Goal: Information Seeking & Learning: Check status

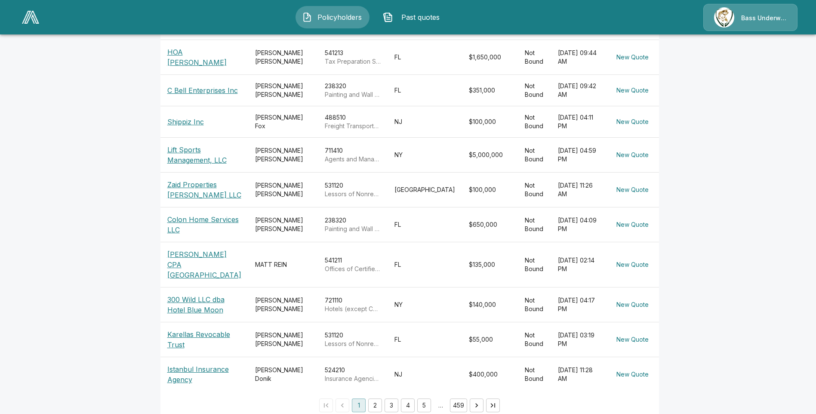
scroll to position [13, 0]
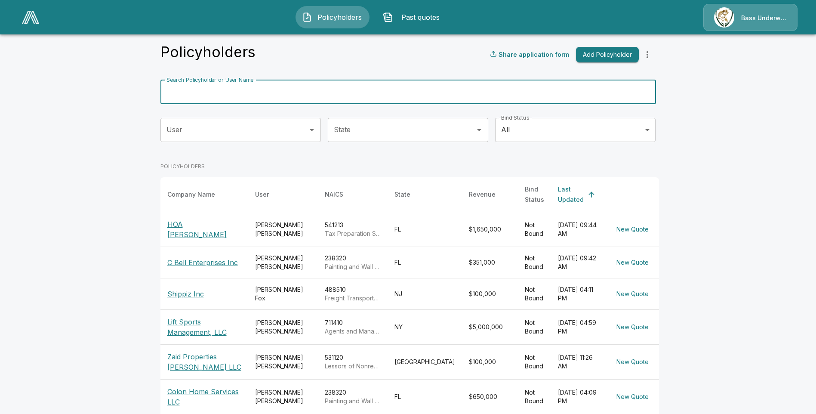
click at [277, 100] on input "Search Policyholder or User Name" at bounding box center [403, 92] width 486 height 24
type input "*******"
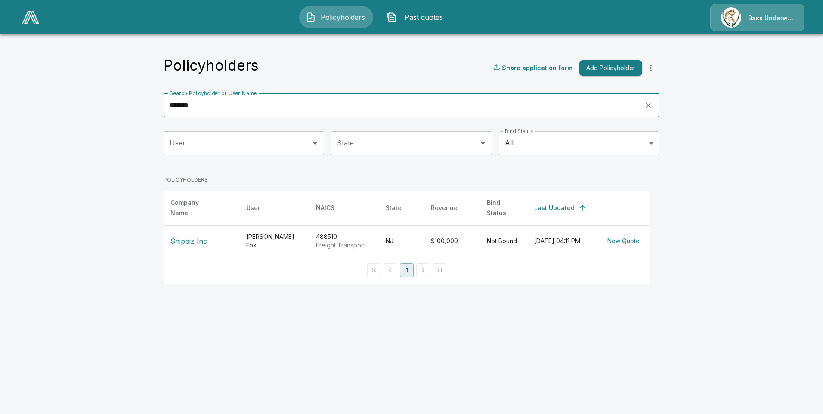
click at [182, 239] on p "Shippiz Inc" at bounding box center [201, 241] width 62 height 10
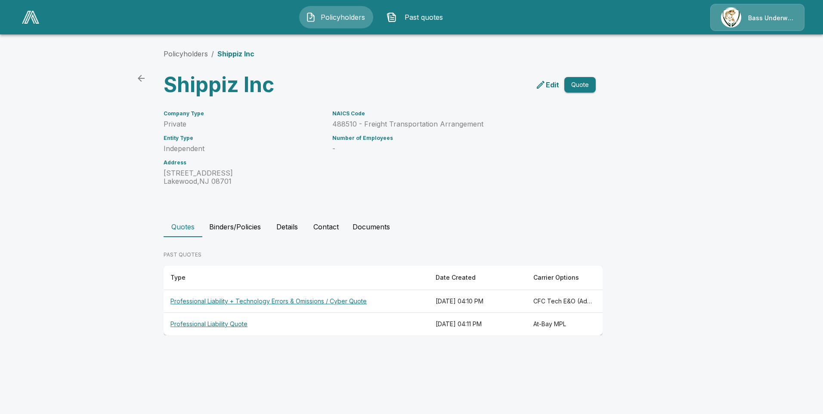
click at [276, 300] on th "Professional Liability + Technology Errors & Omissions / Cyber Quote" at bounding box center [295, 301] width 265 height 23
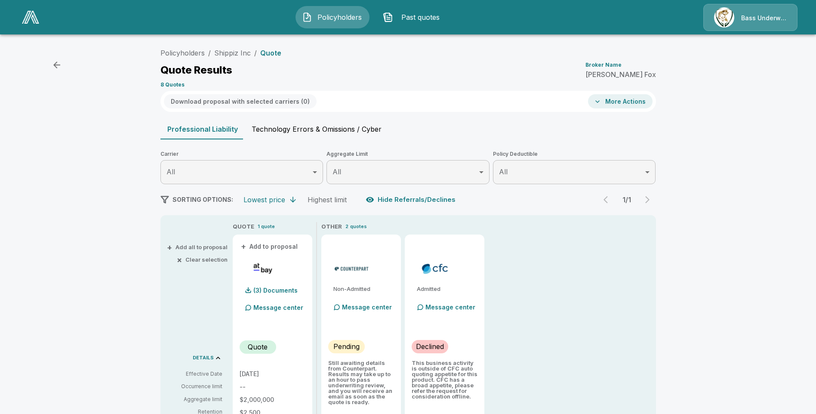
scroll to position [129, 0]
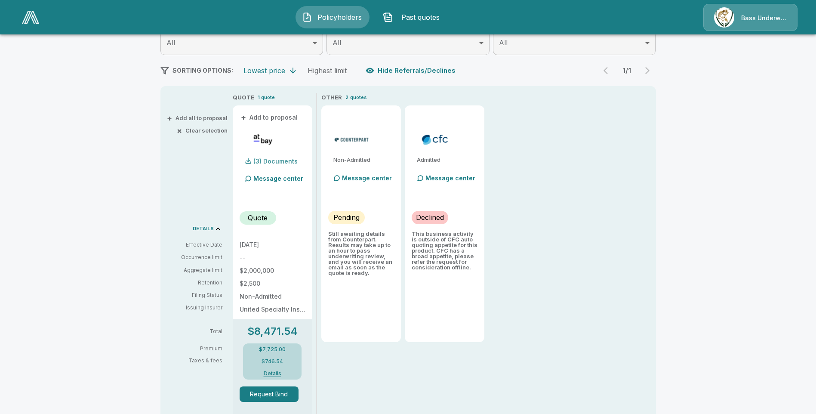
click at [266, 159] on p "(3) Documents" at bounding box center [275, 161] width 44 height 6
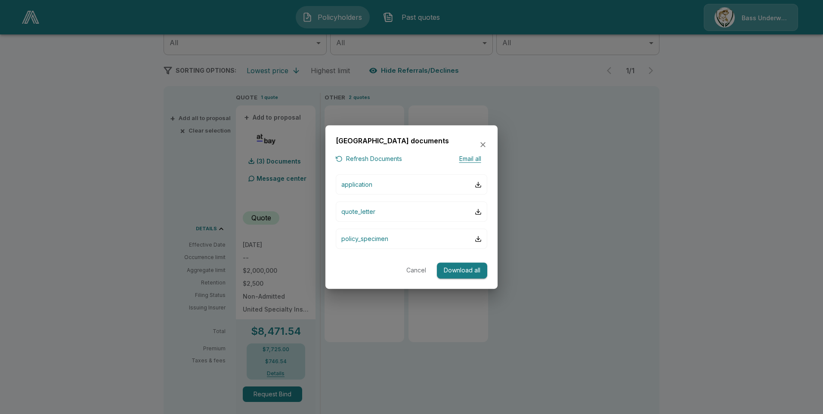
click at [482, 142] on icon "button" at bounding box center [482, 144] width 9 height 9
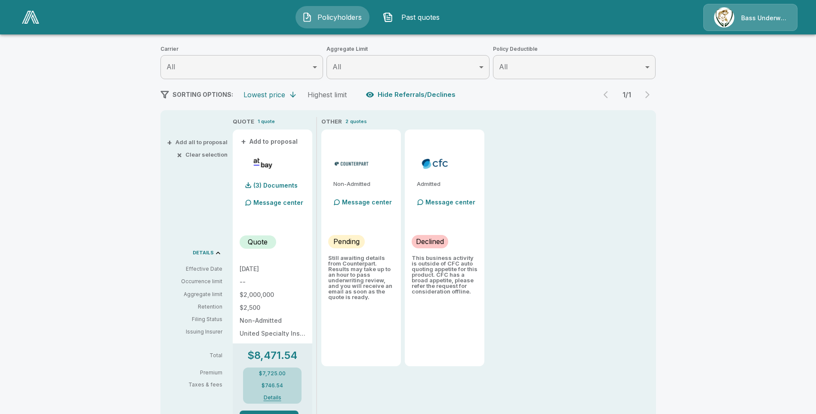
scroll to position [148, 0]
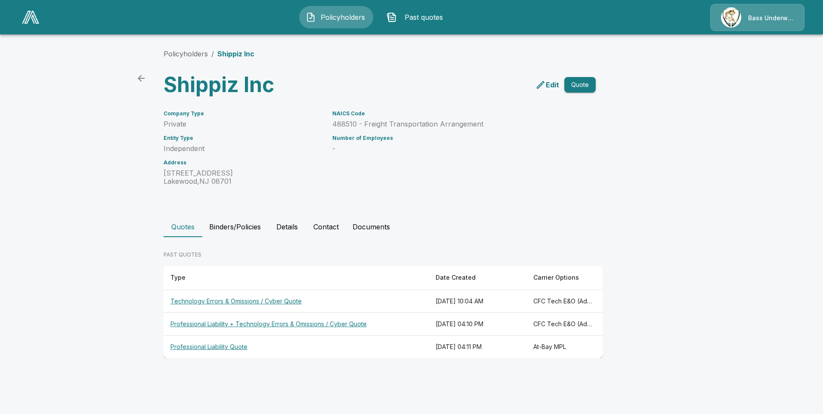
click at [650, 235] on div "Quotes Binders/Policies Details Contact Documents" at bounding box center [411, 226] width 496 height 21
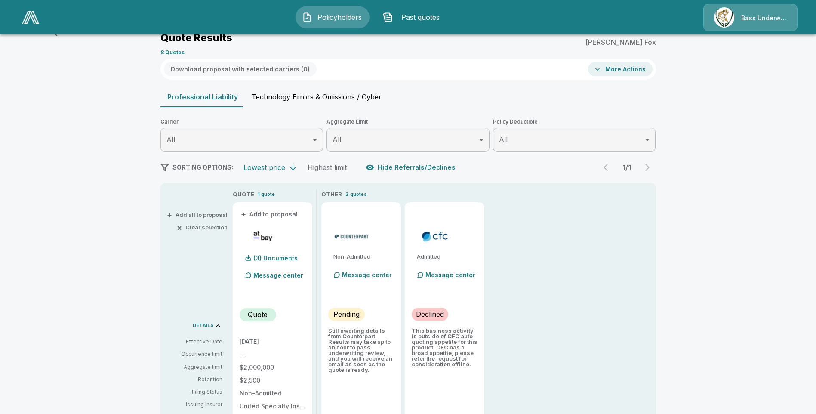
scroll to position [118, 0]
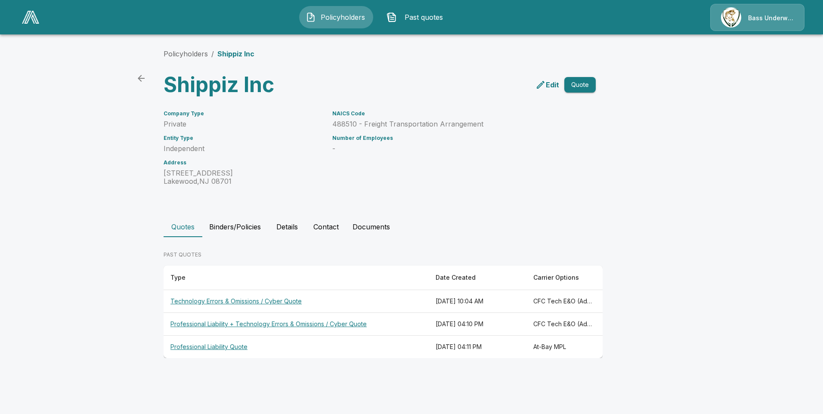
click at [233, 298] on th "Technology Errors & Omissions / Cyber Quote" at bounding box center [295, 301] width 265 height 23
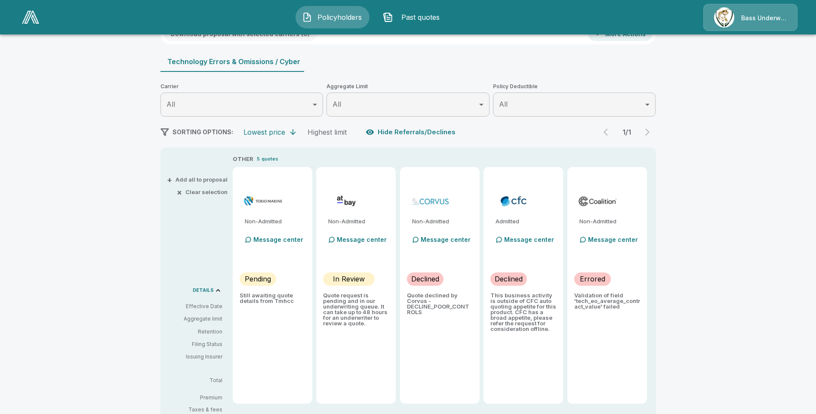
scroll to position [25, 0]
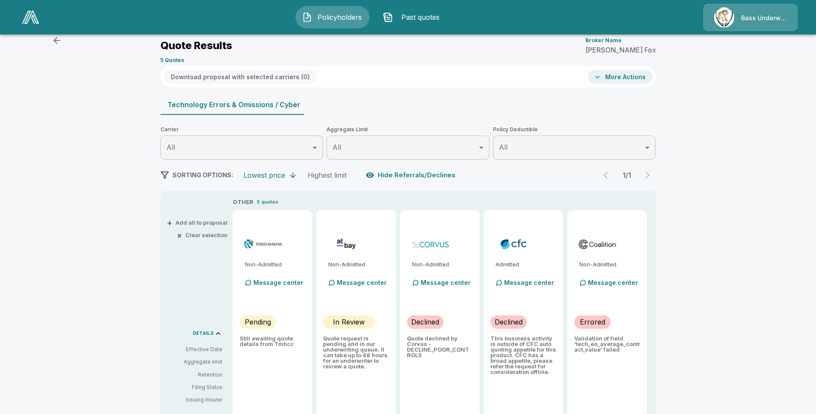
type input "*******"
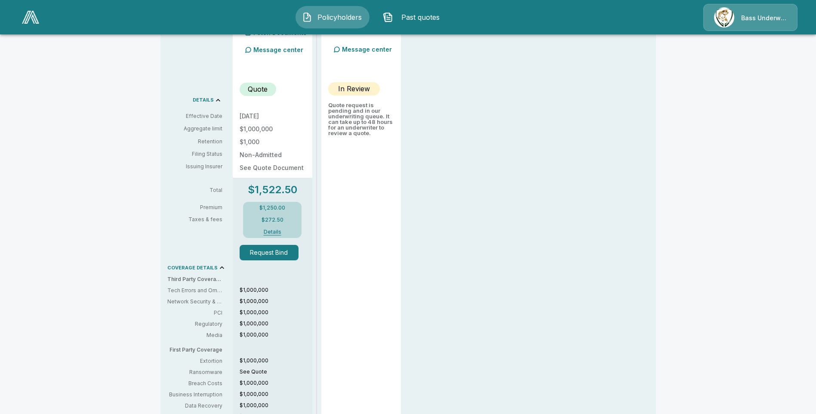
scroll to position [483, 0]
